Goal: Manage account settings

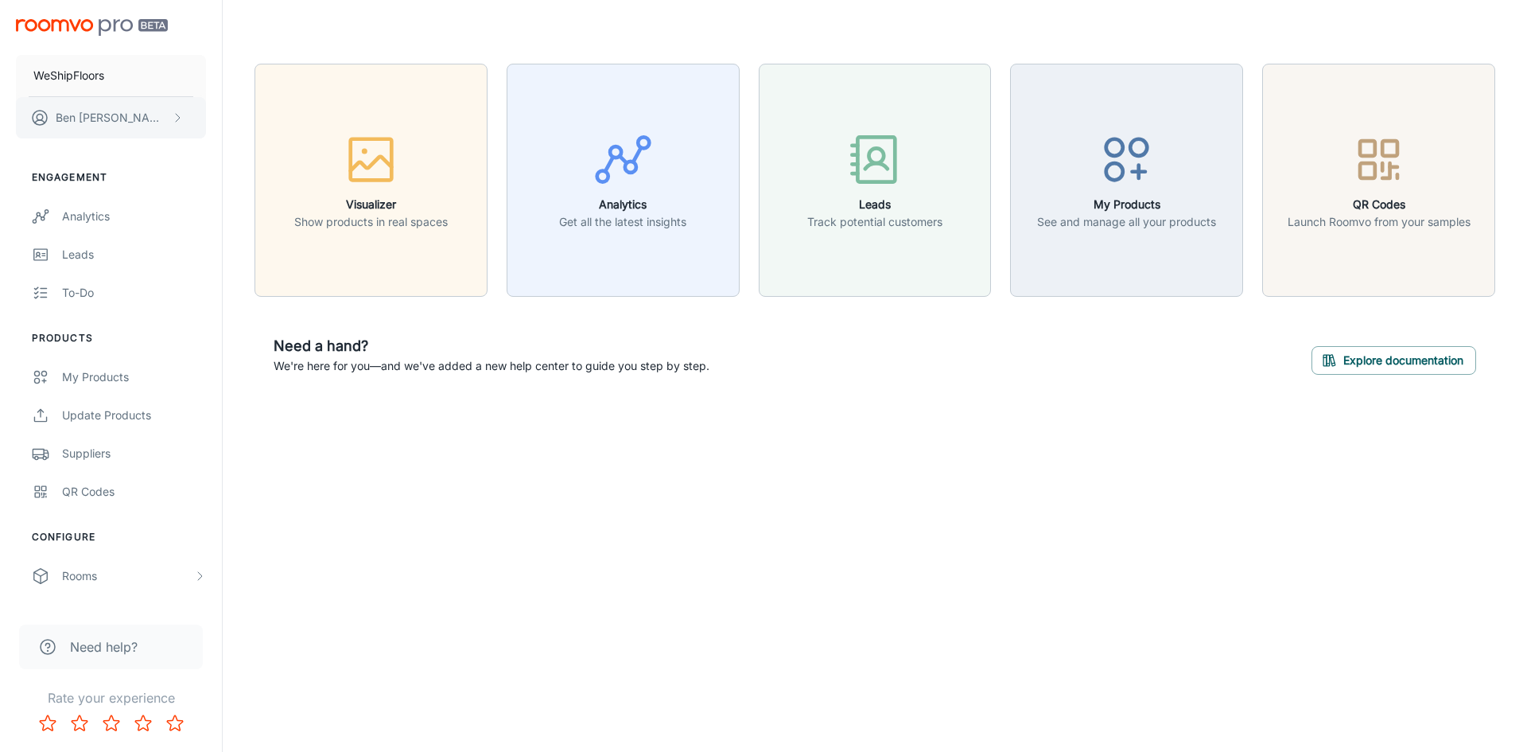
click at [118, 104] on button "[PERSON_NAME]" at bounding box center [111, 117] width 190 height 41
click at [179, 498] on div at bounding box center [763, 376] width 1527 height 752
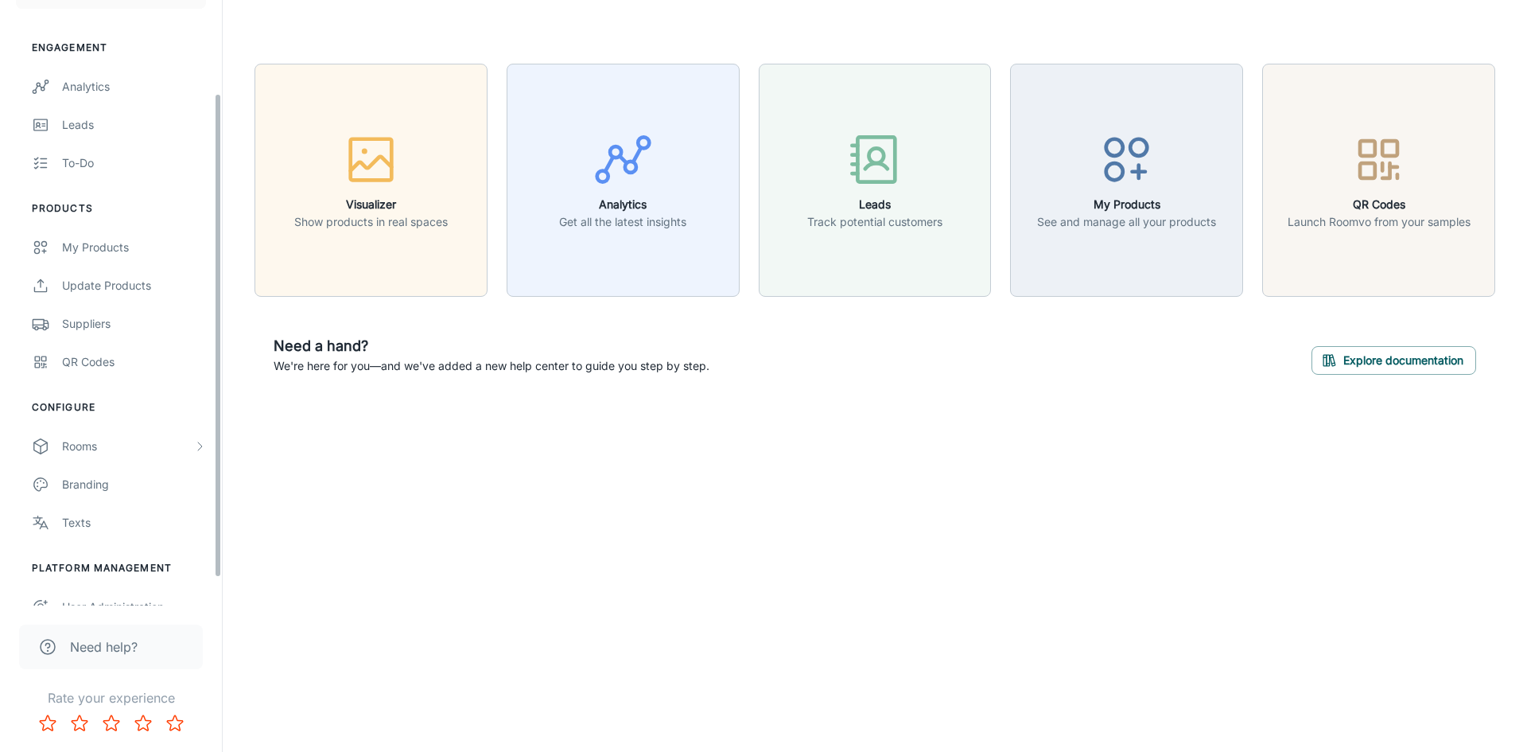
scroll to position [150, 0]
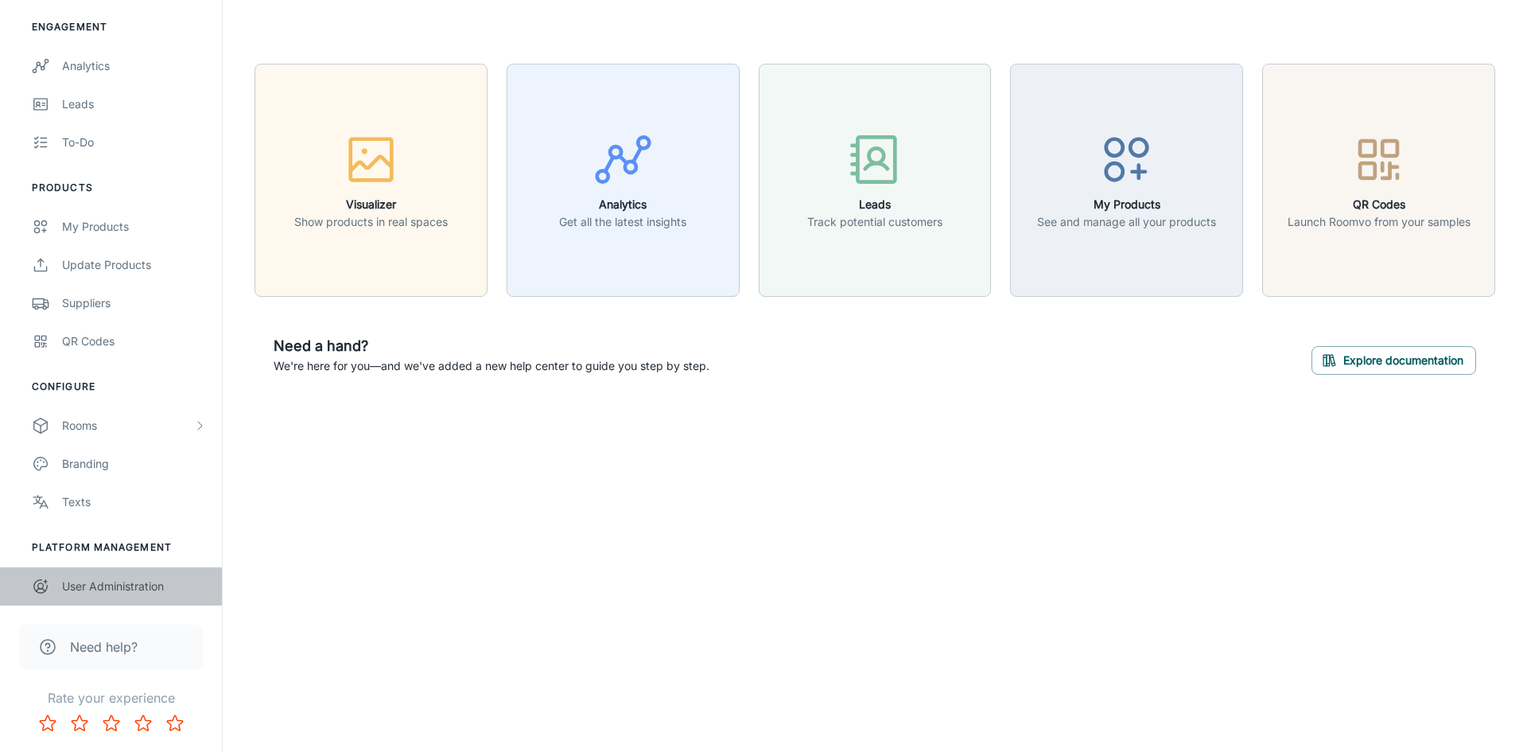
click at [154, 598] on link "User Administration" at bounding box center [111, 586] width 222 height 38
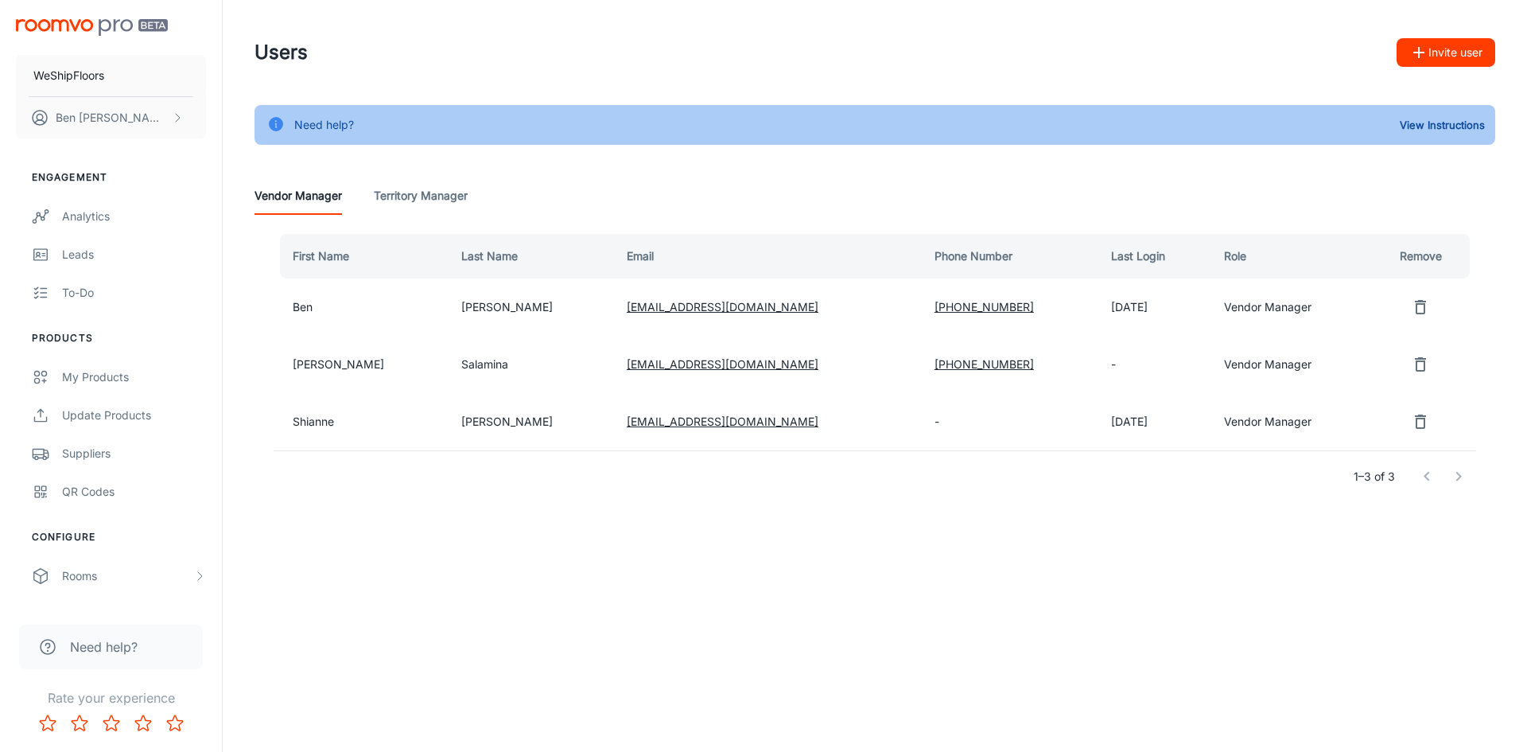
click at [352, 130] on div "Need help?" at bounding box center [324, 125] width 60 height 30
click at [441, 134] on div "Need help? View Instructions" at bounding box center [875, 125] width 1241 height 40
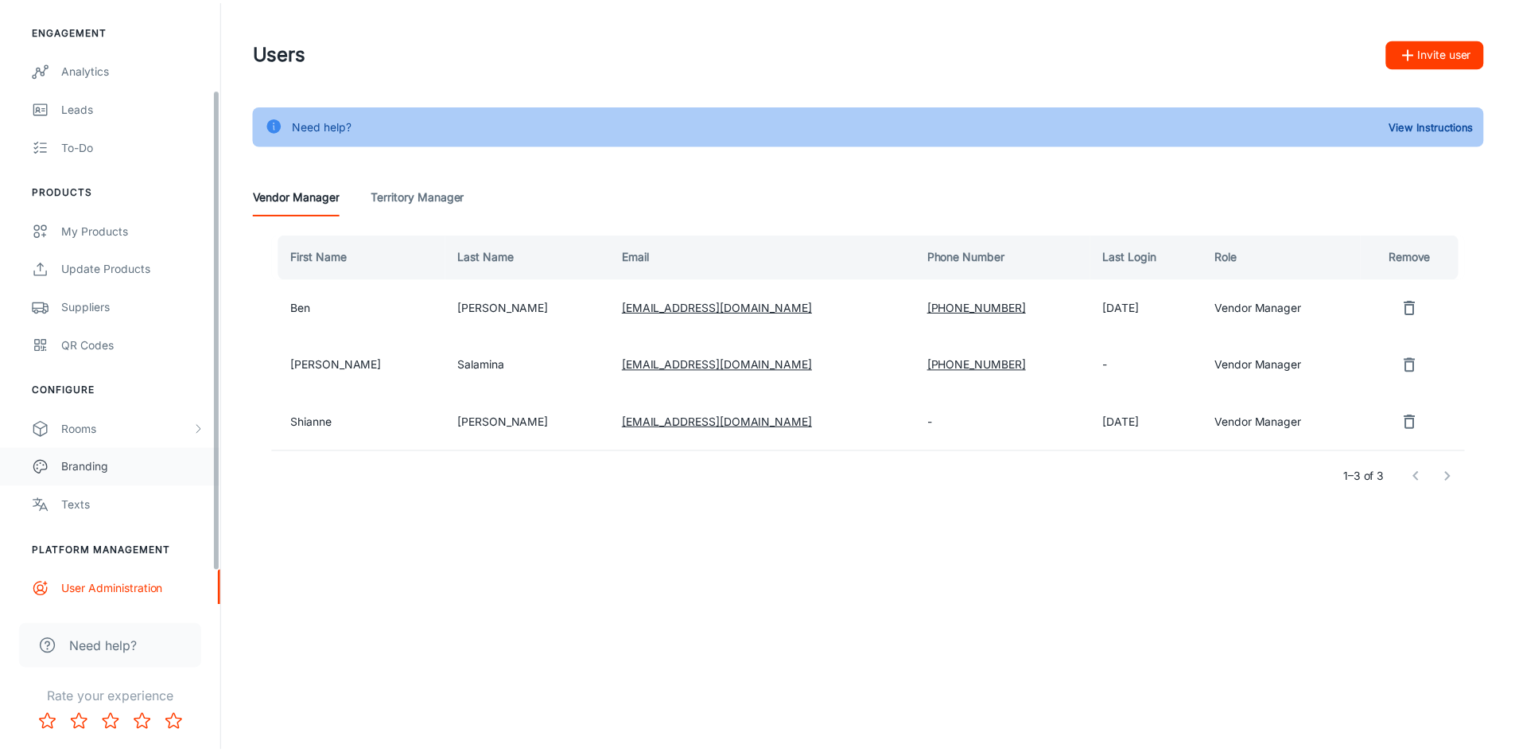
scroll to position [150, 0]
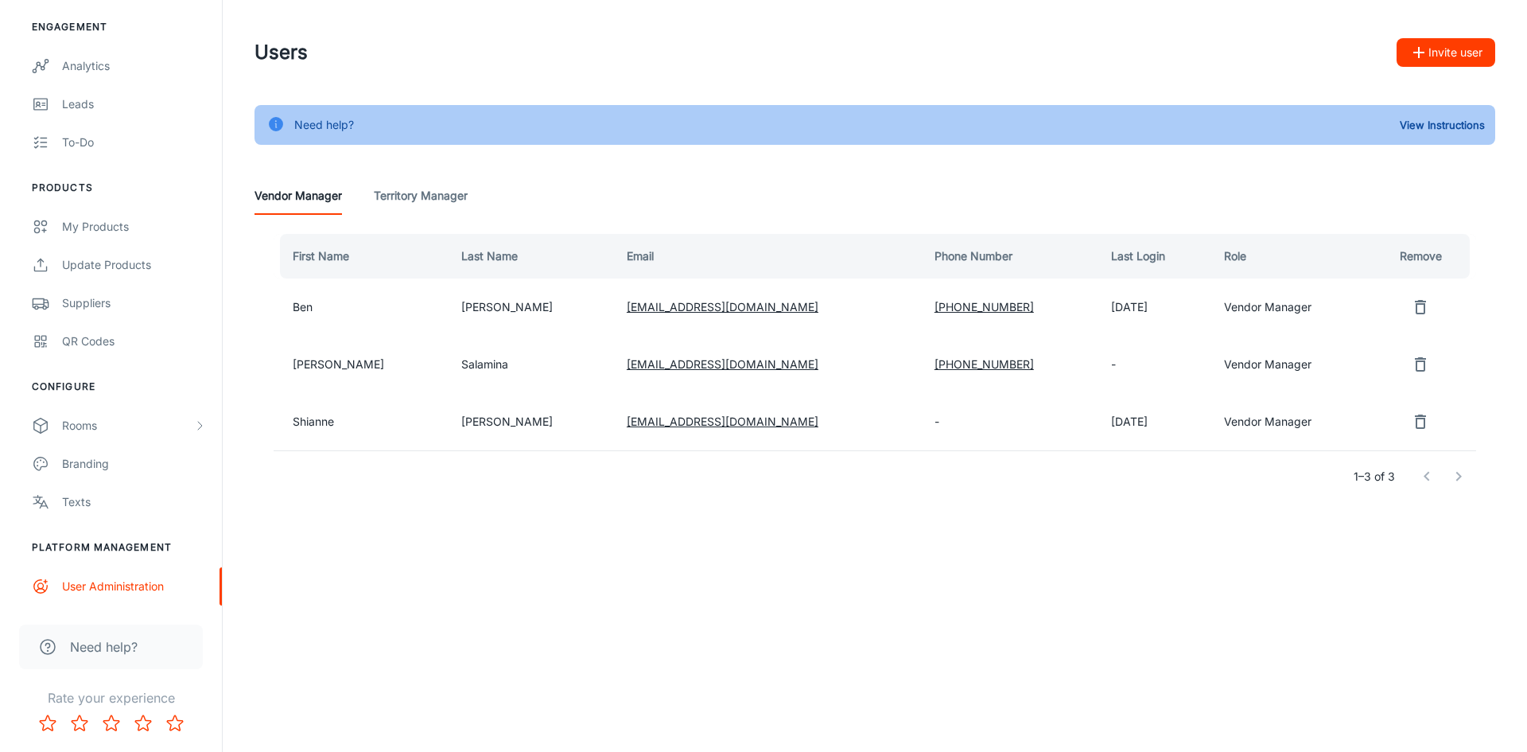
click at [146, 638] on div "Need help?" at bounding box center [111, 646] width 184 height 45
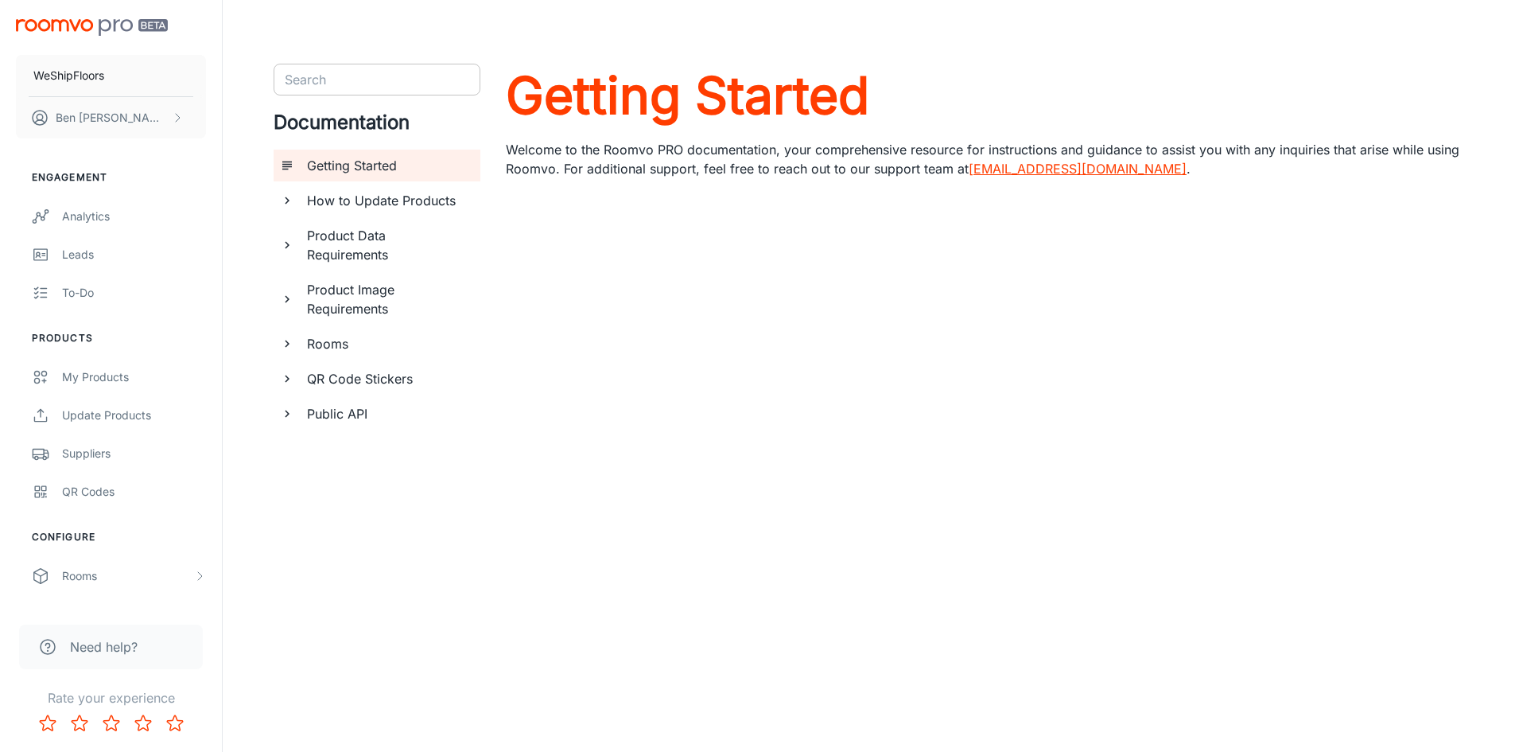
click at [416, 95] on div "Search" at bounding box center [377, 80] width 207 height 32
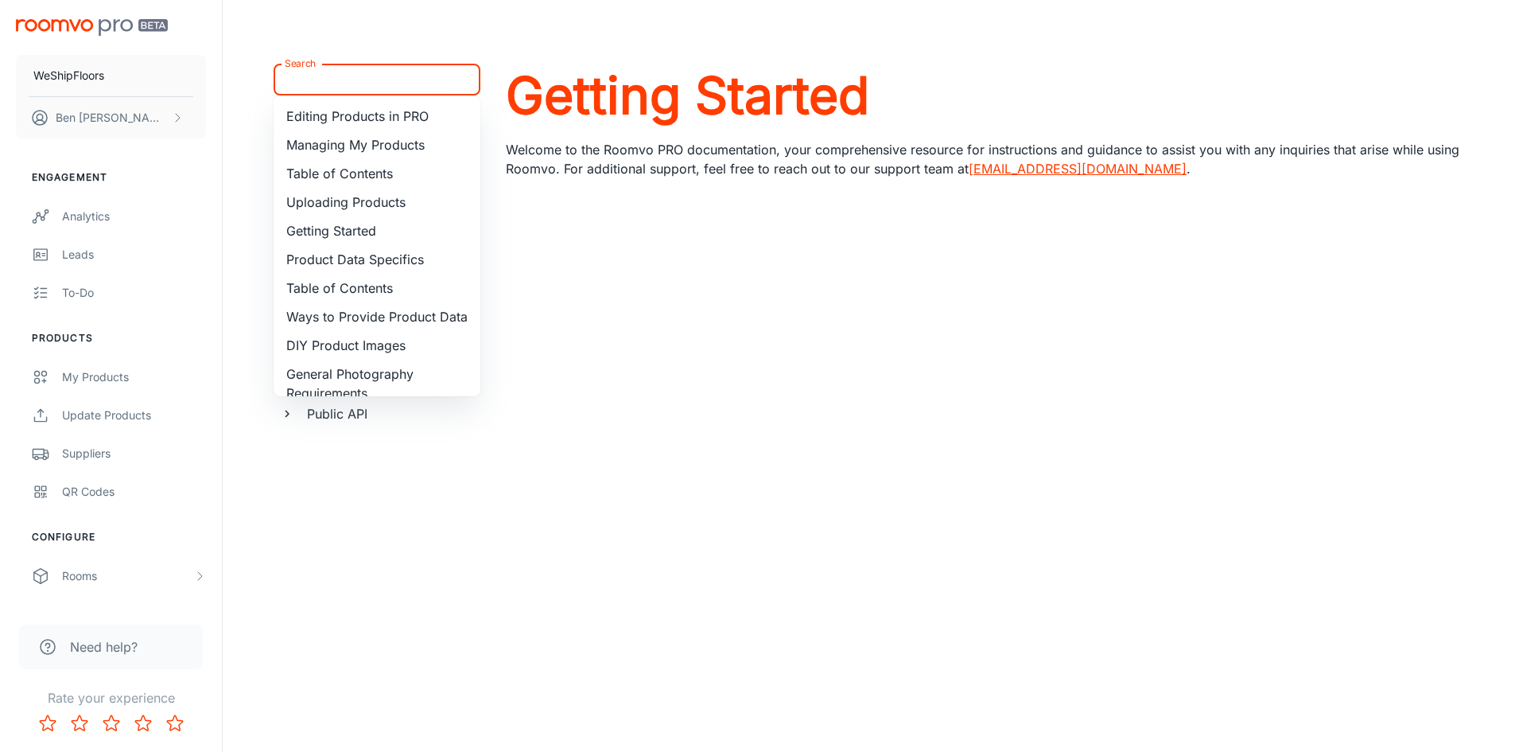
click at [355, 581] on div "Search Search Editing Products in PRO Managing My Products Table of Contents Up…" at bounding box center [377, 394] width 207 height 660
click at [352, 90] on input "Search" at bounding box center [363, 79] width 171 height 22
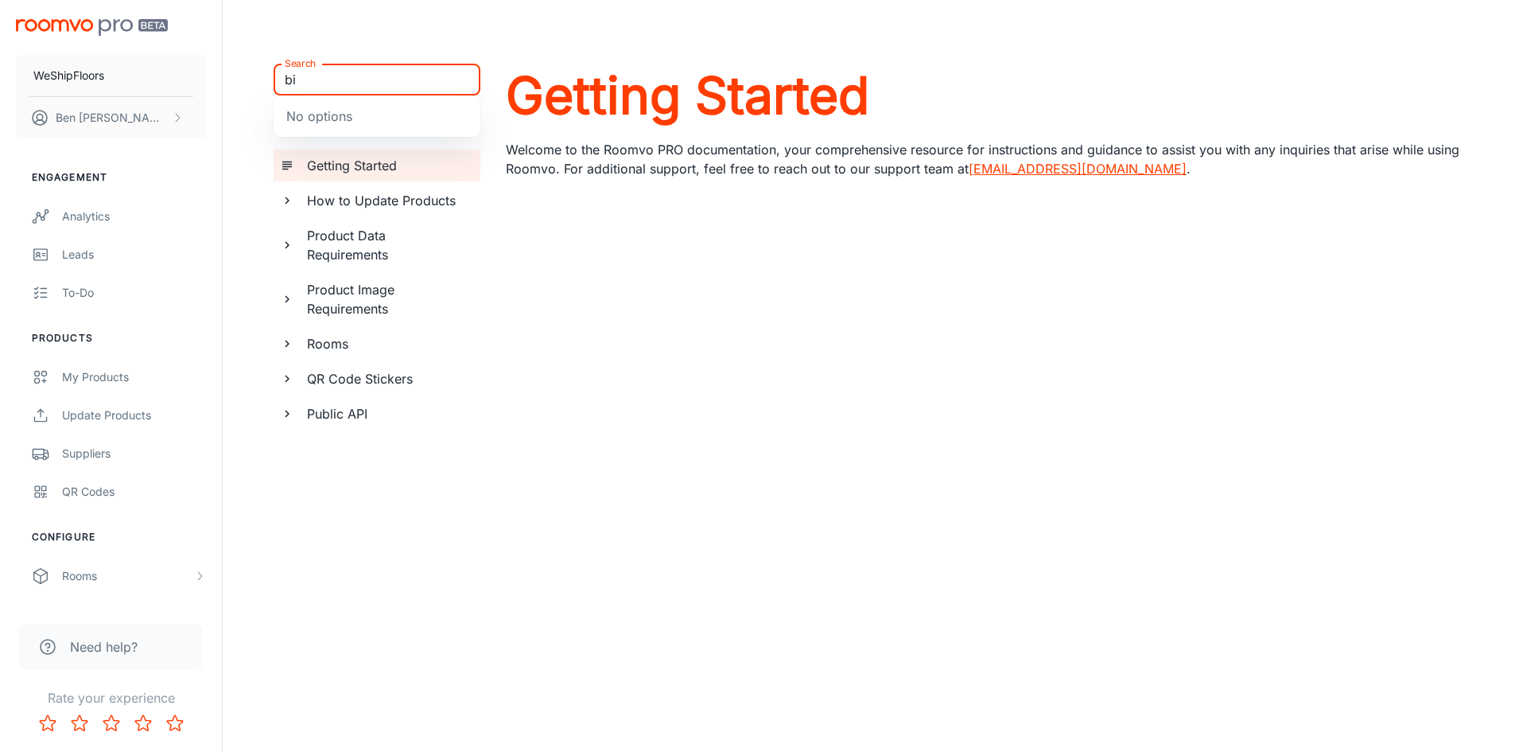
type input "b"
type input "payments"
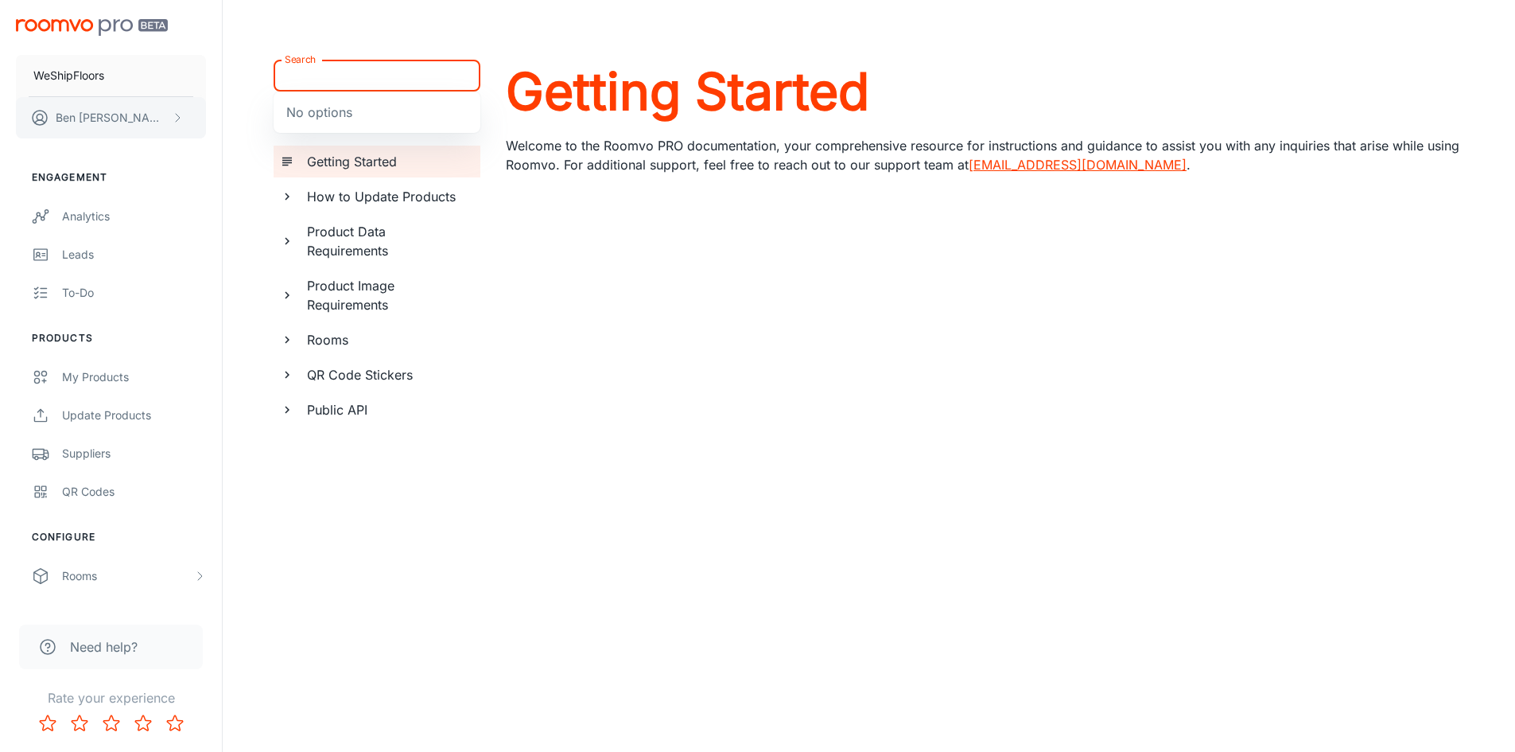
click at [98, 110] on p "[PERSON_NAME]" at bounding box center [112, 117] width 112 height 17
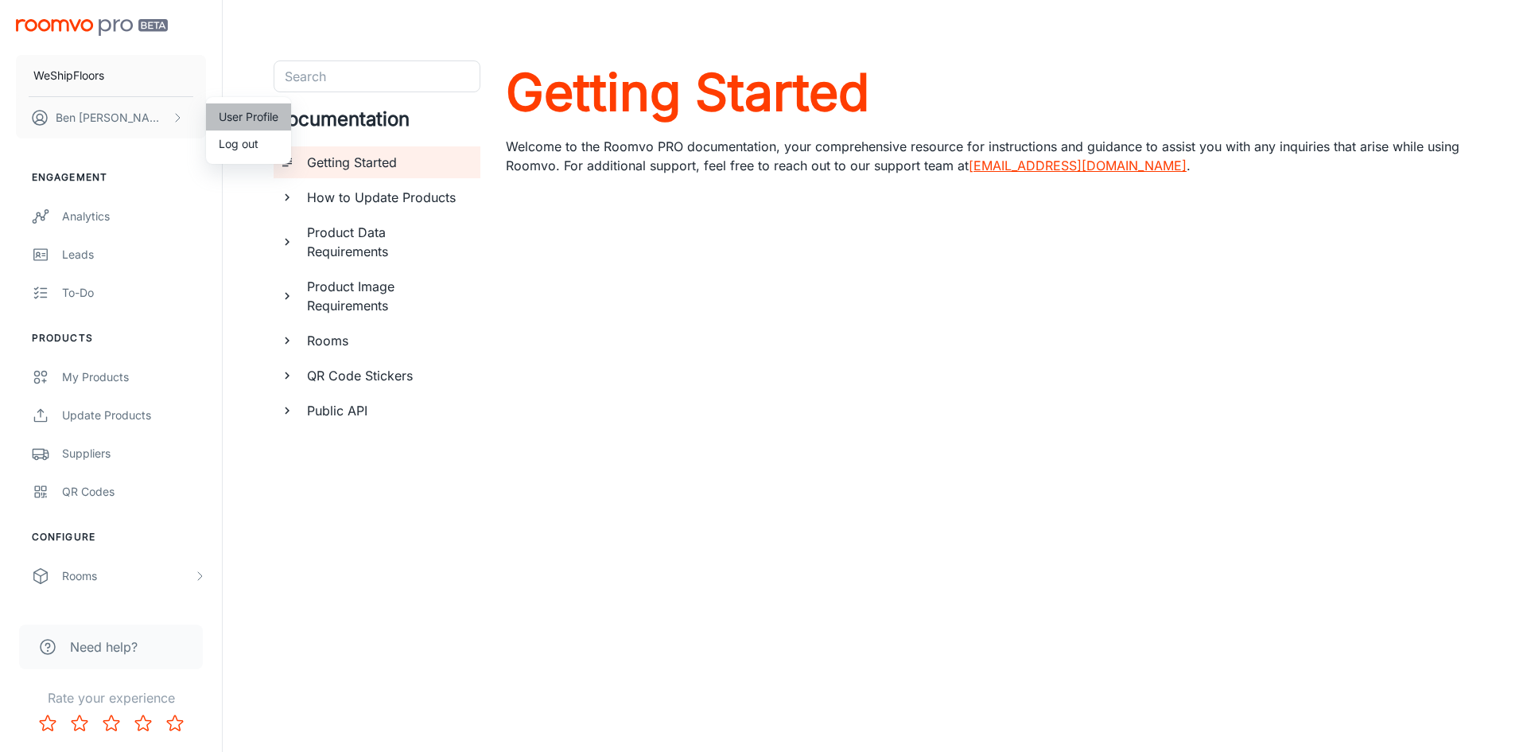
click at [238, 117] on li "User Profile" at bounding box center [248, 116] width 85 height 27
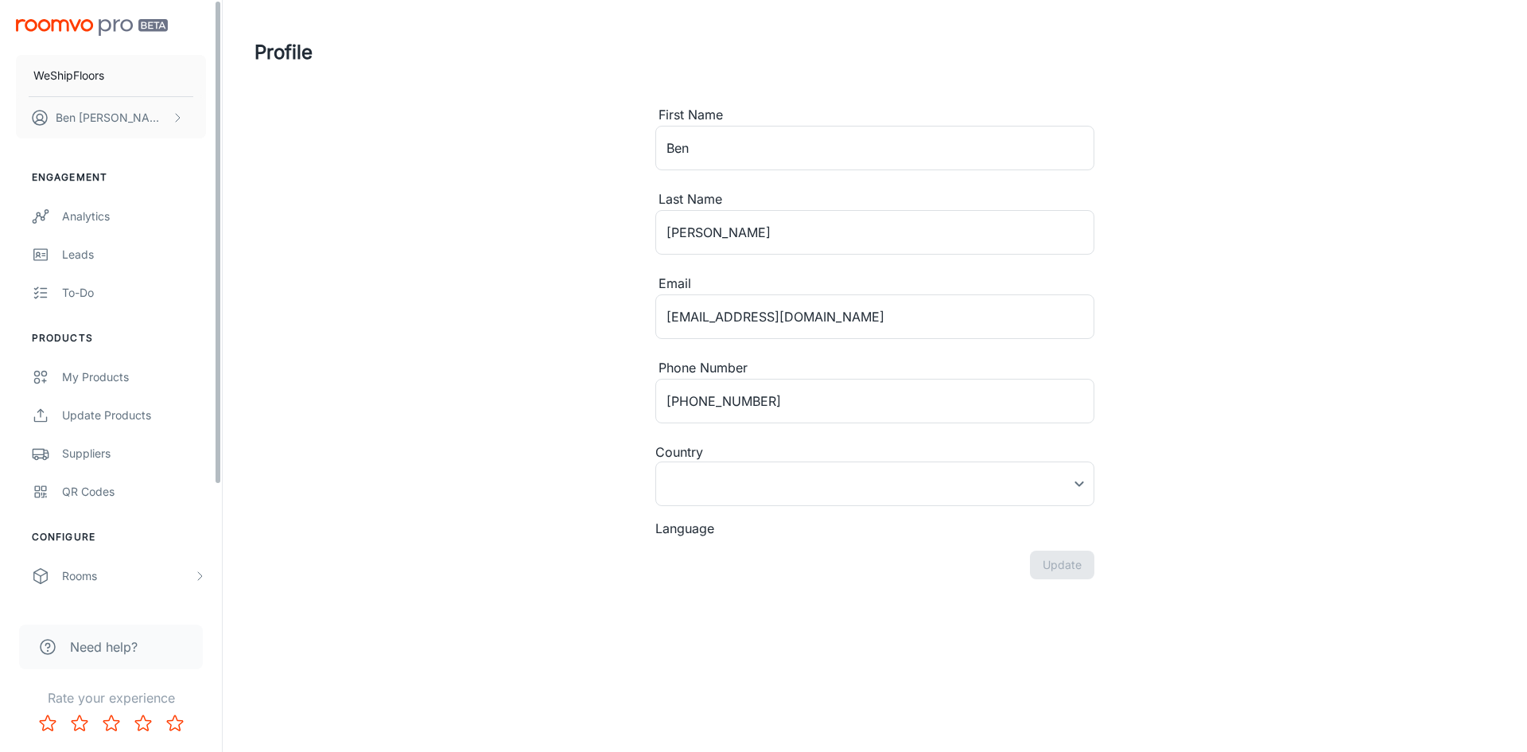
type input "[GEOGRAPHIC_DATA]"
